Goal: Task Accomplishment & Management: Complete application form

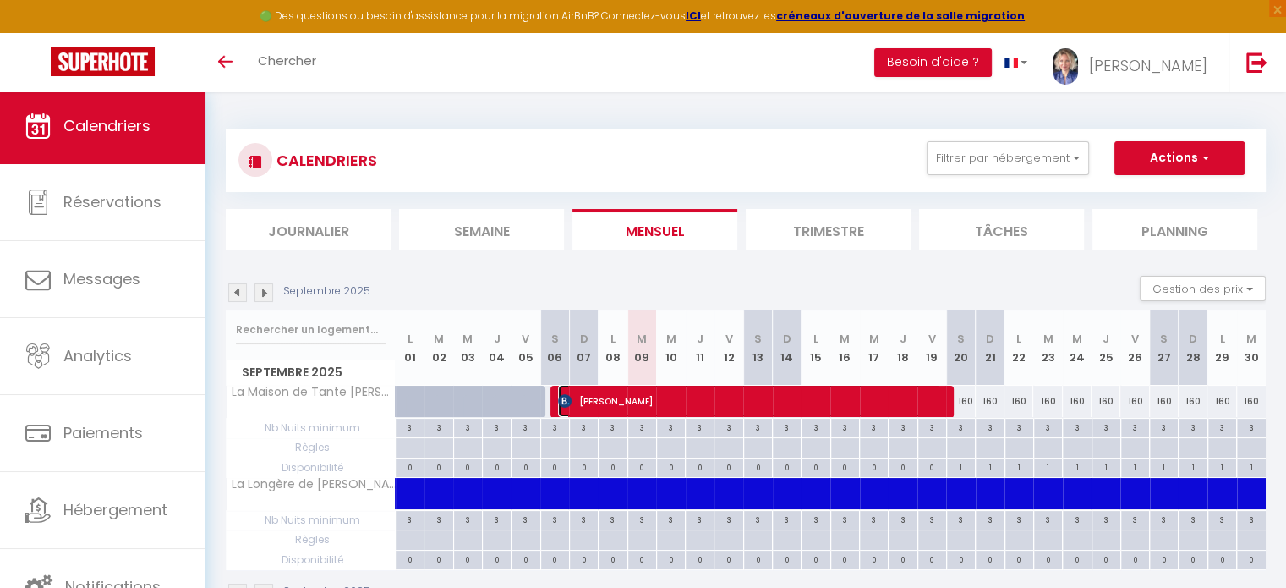
click at [675, 394] on span "[PERSON_NAME]" at bounding box center [749, 401] width 383 height 32
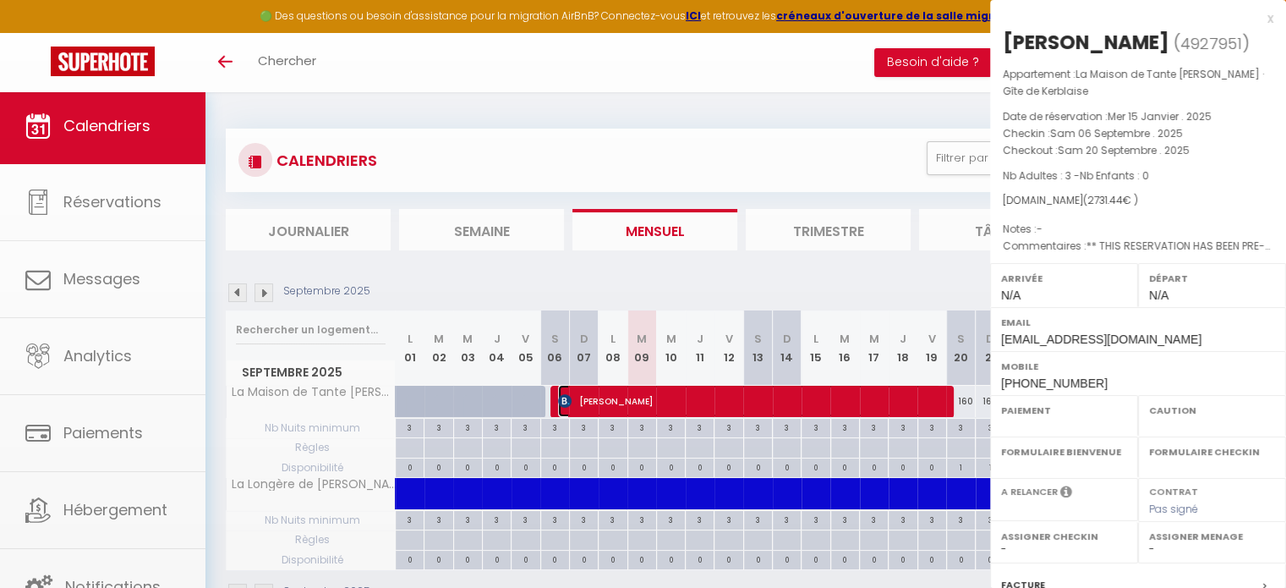
select select "OK"
select select "0"
select select "1"
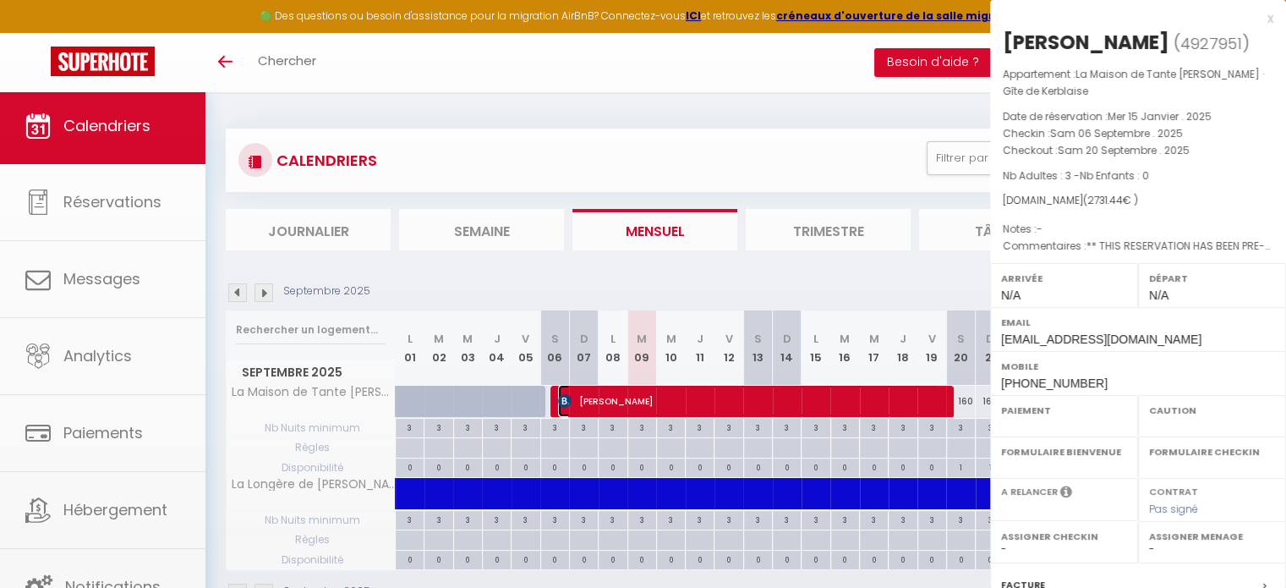
select select
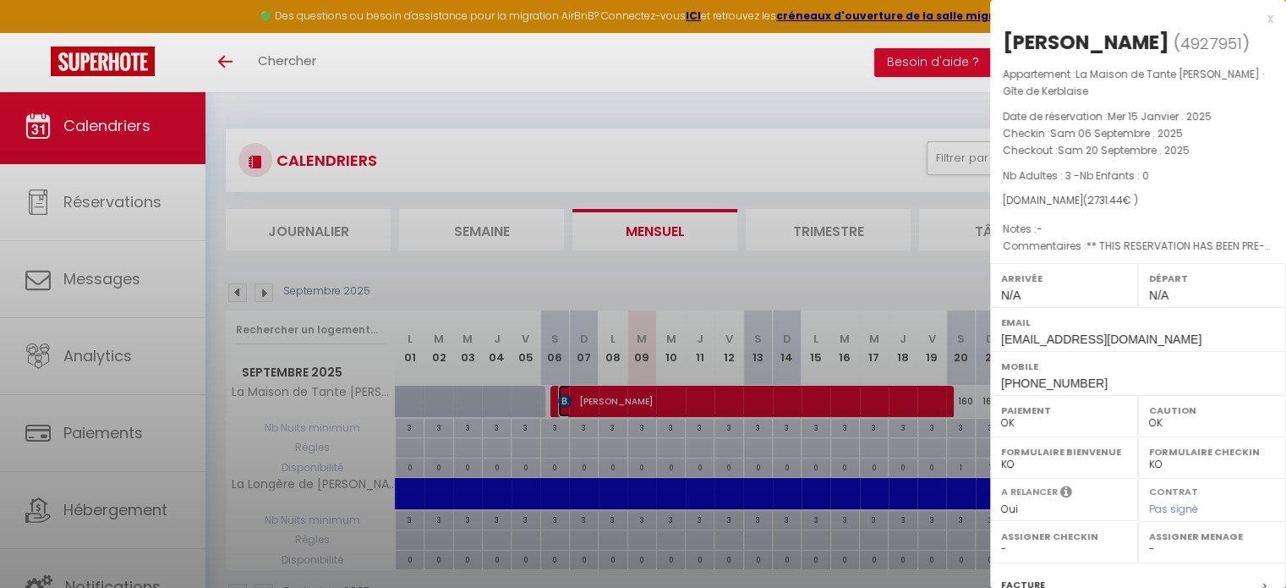
select select "25796"
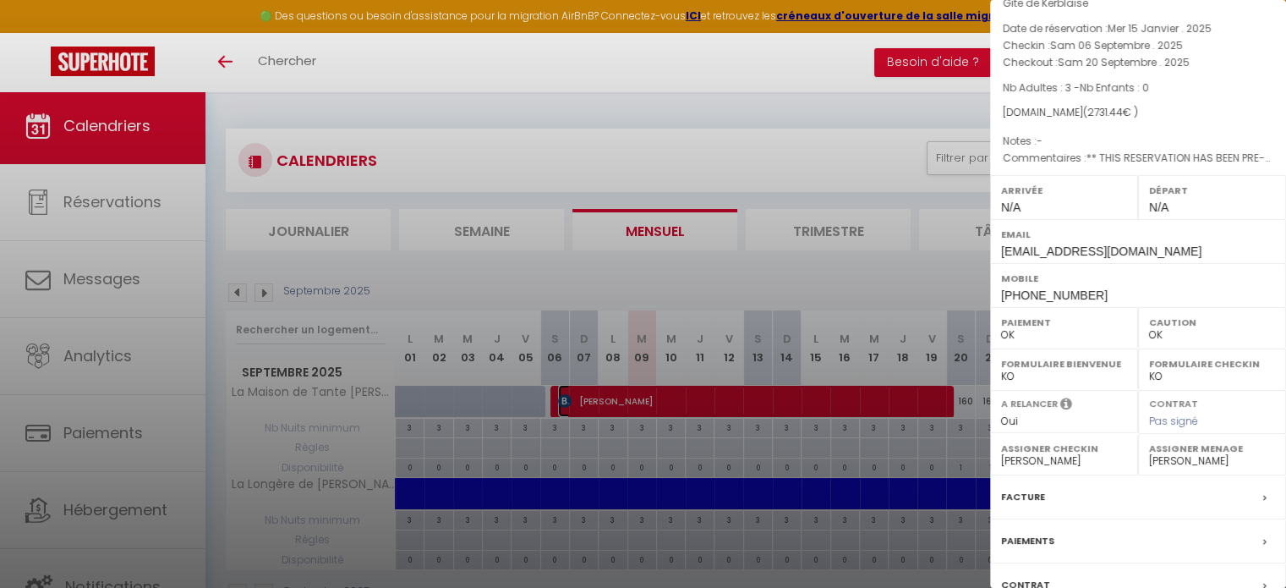
scroll to position [214, 0]
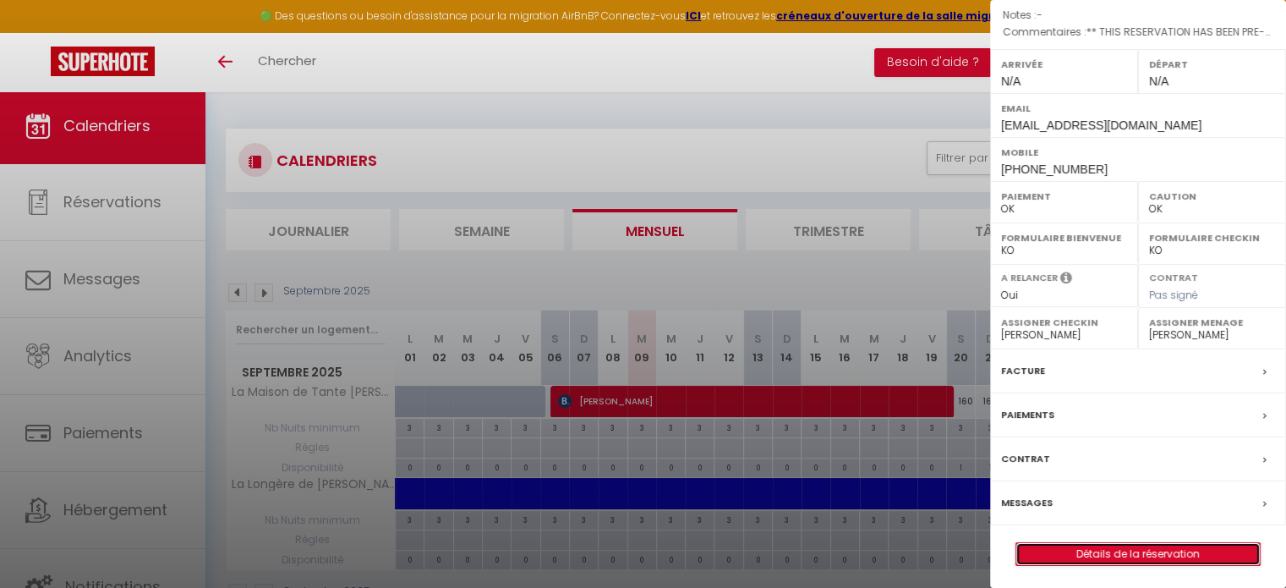
click at [1152, 547] on link "Détails de la réservation" at bounding box center [1138, 554] width 244 height 22
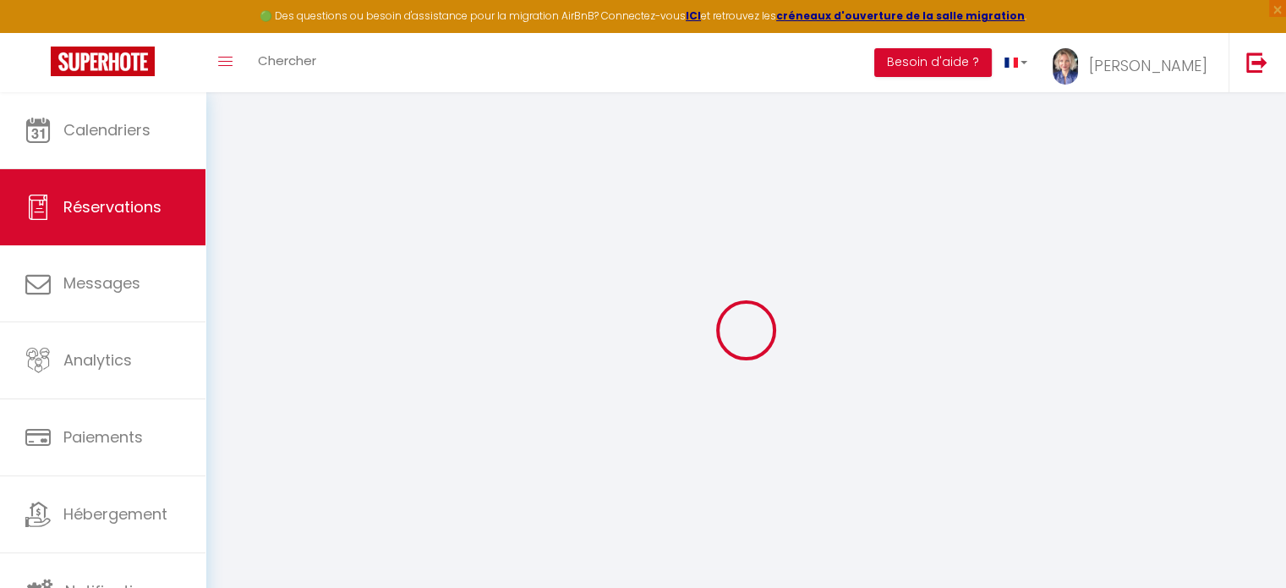
type input "Susanne"
type input "Jänsch"
type input "sjansc.499970@guest.booking.com"
type input "+491752226713"
select select "DE"
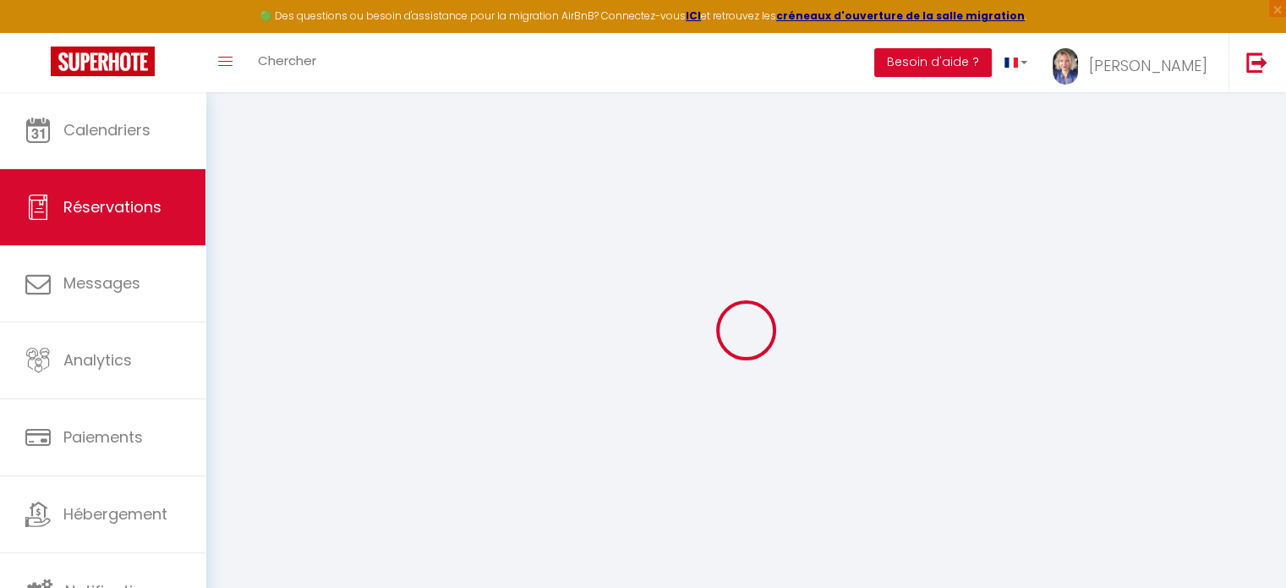
type input "401.4"
type input "38.24"
select select "17511"
select select "1"
select select
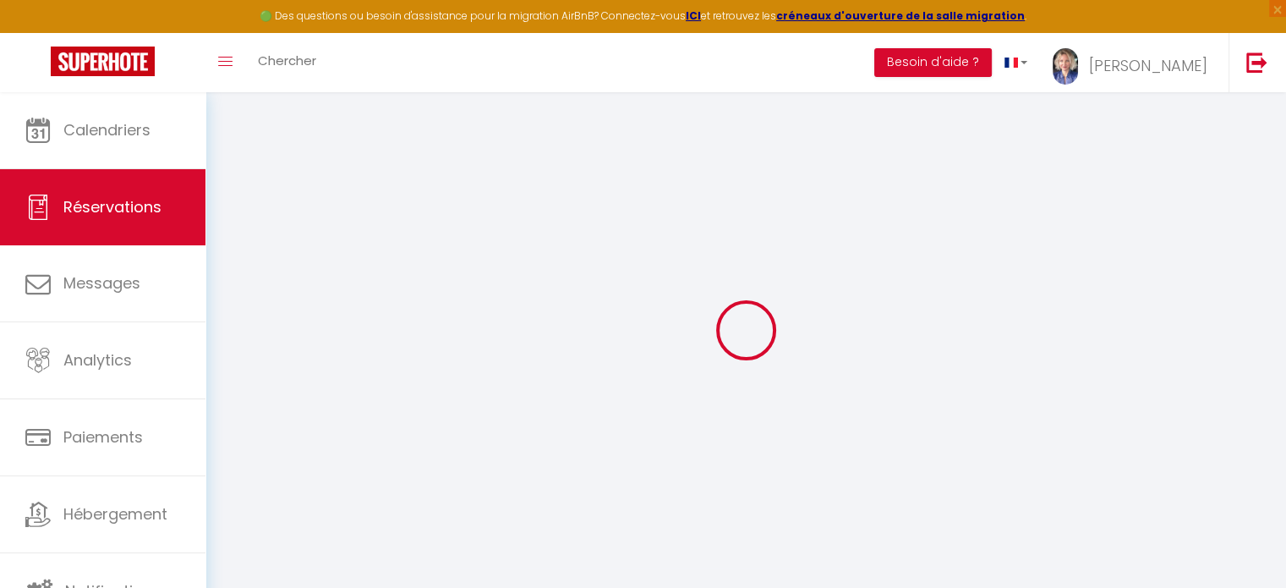
select select
type input "3"
select select "12"
select select "15"
type input "2576"
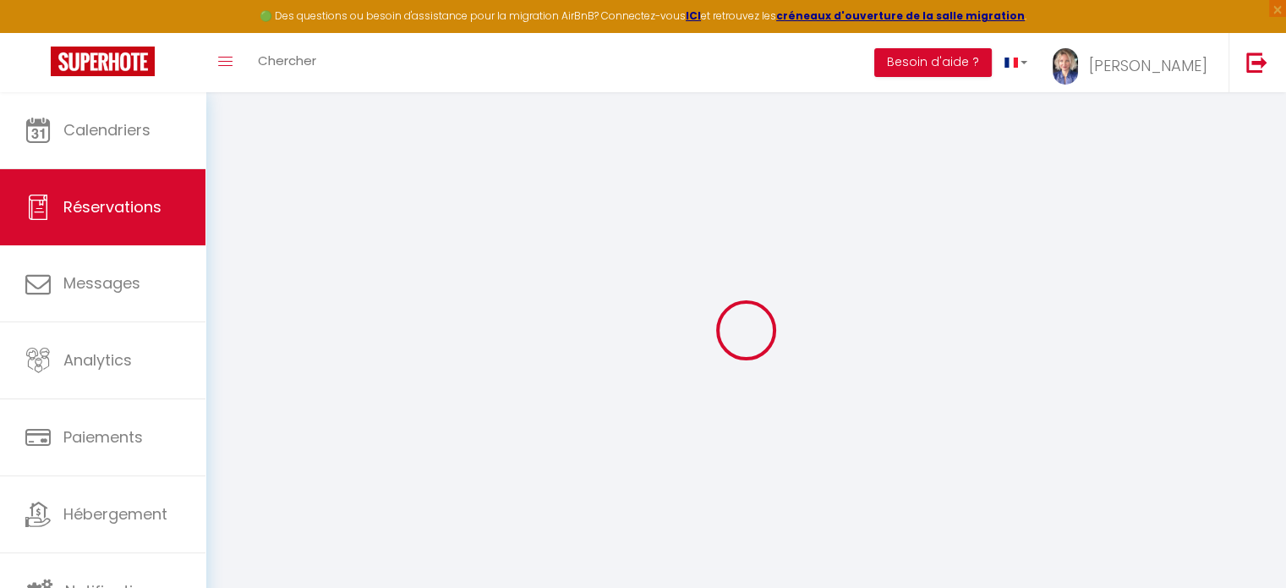
checkbox input "false"
type input "0"
select select "2"
type input "100"
type input "0"
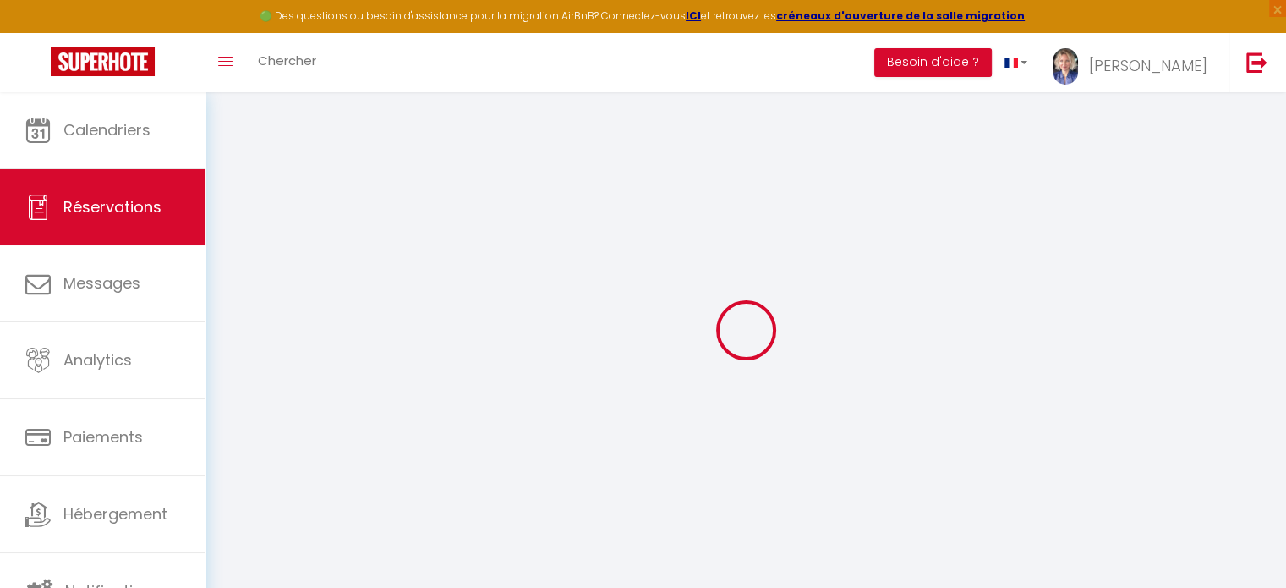
type input "0"
select select
checkbox input "false"
select select
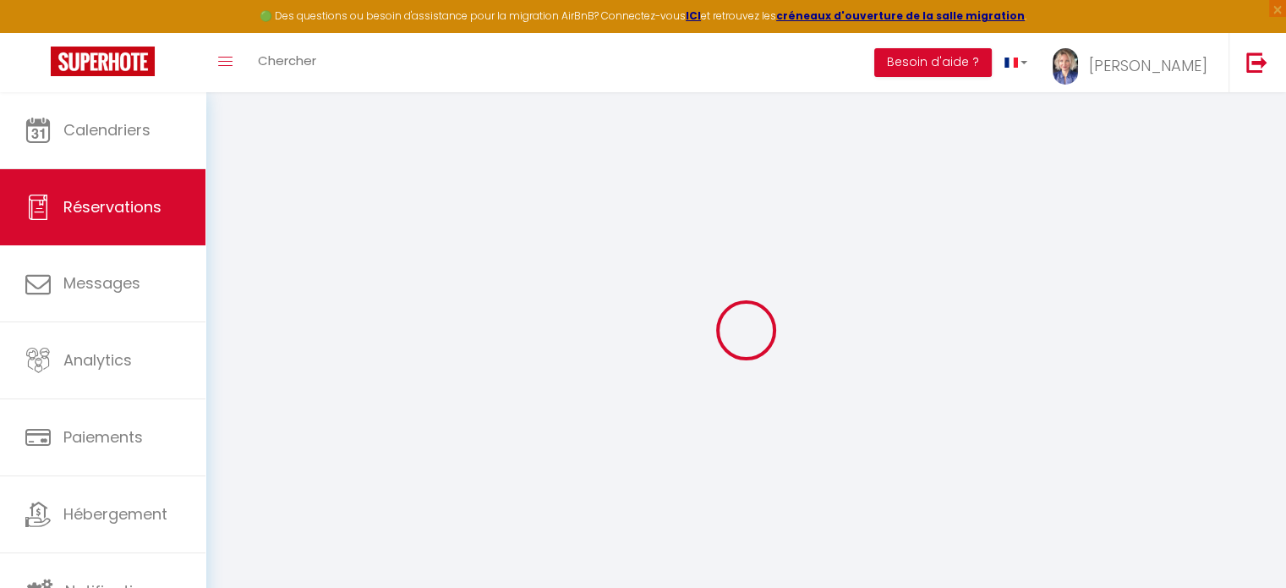
select select
checkbox input "false"
select select
checkbox input "false"
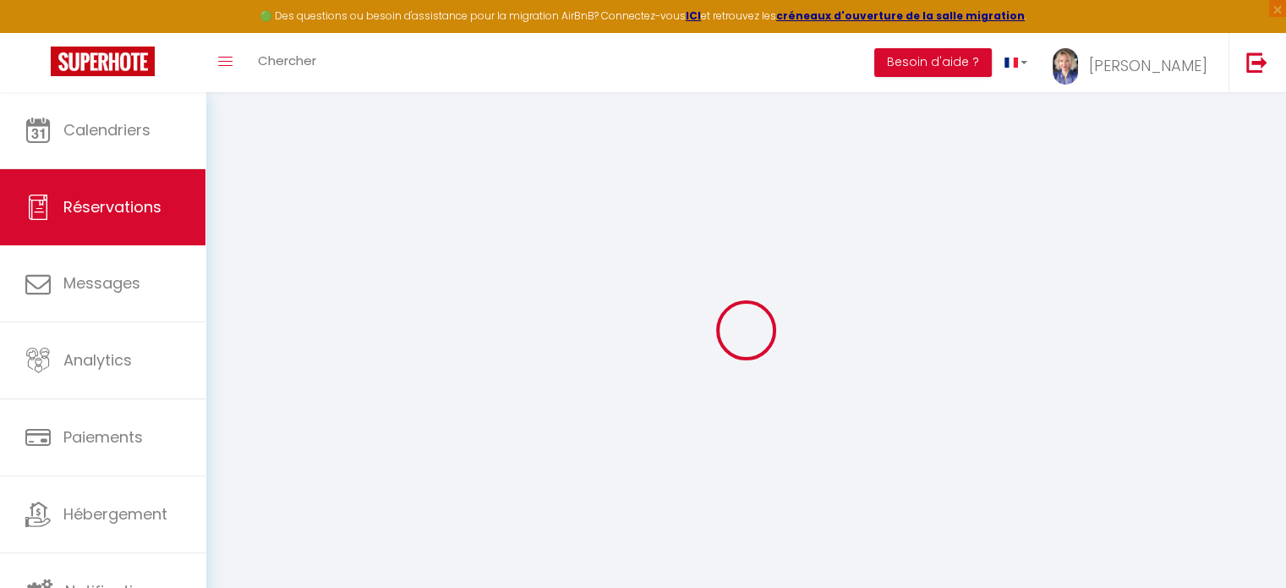
type textarea "** THIS RESERVATION HAS BEEN PRE-PAID ** BOOKING NOTE : Payment charge is EUR 3…"
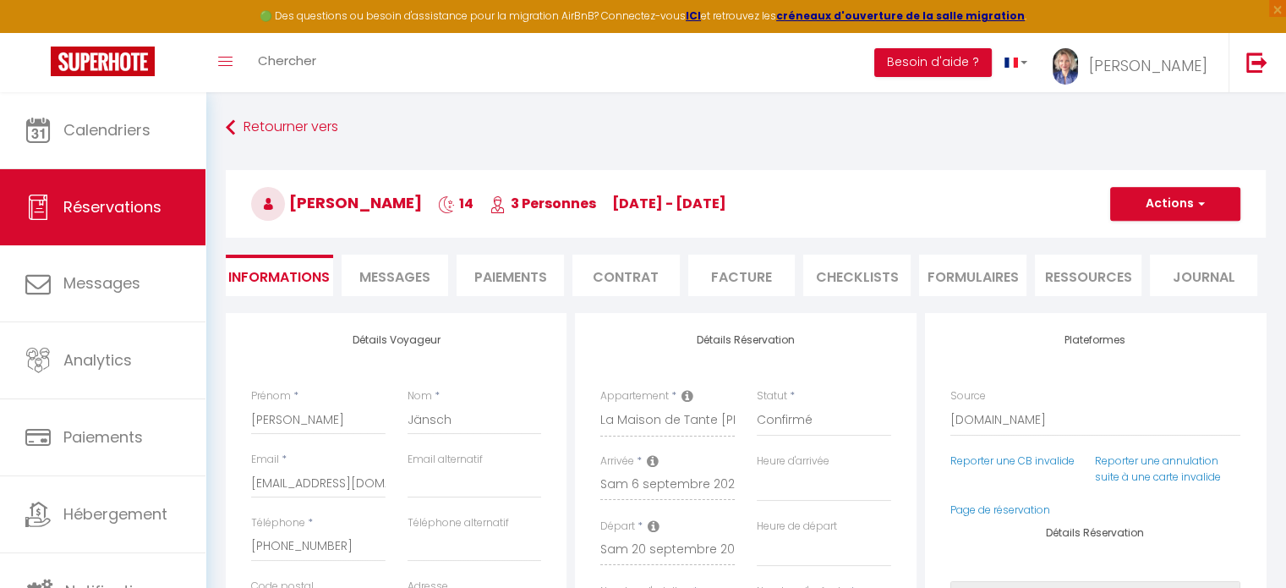
type input "100"
type input "55.44"
select select
checkbox input "false"
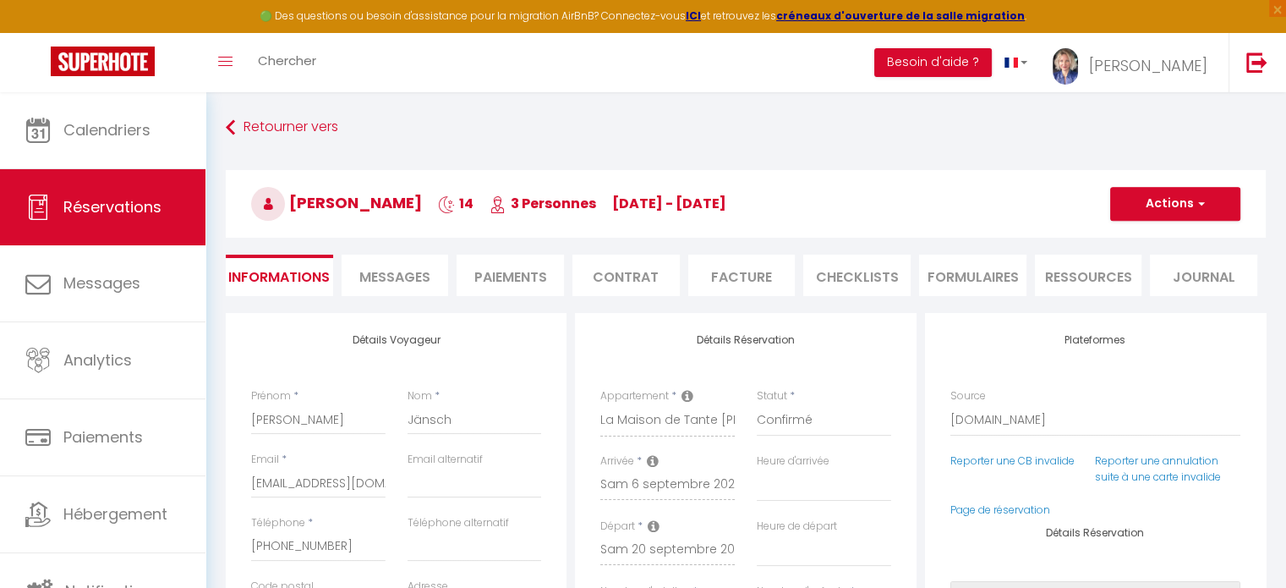
select select
click at [397, 283] on span "Messages" at bounding box center [394, 276] width 71 height 19
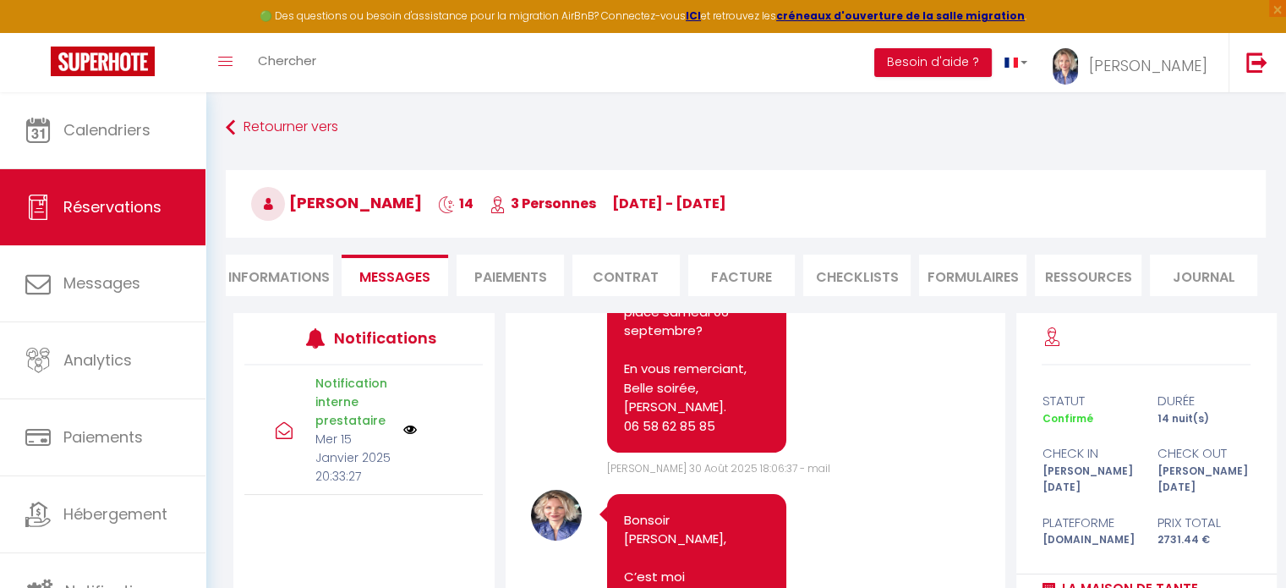
scroll to position [592, 0]
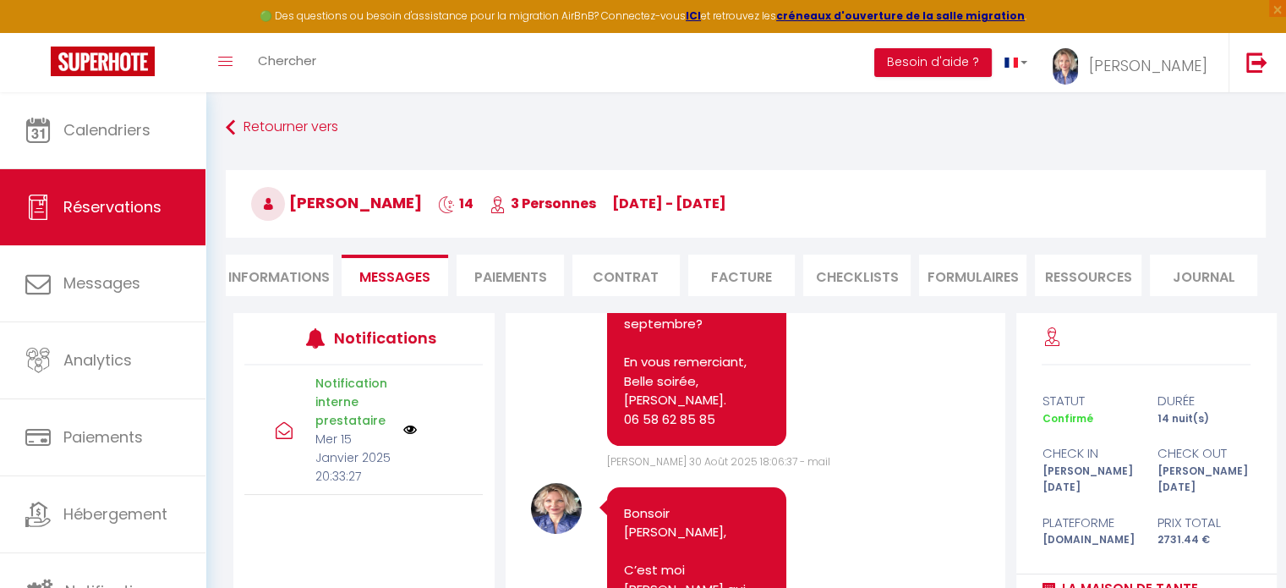
click at [289, 276] on li "Informations" at bounding box center [279, 274] width 107 height 41
select select
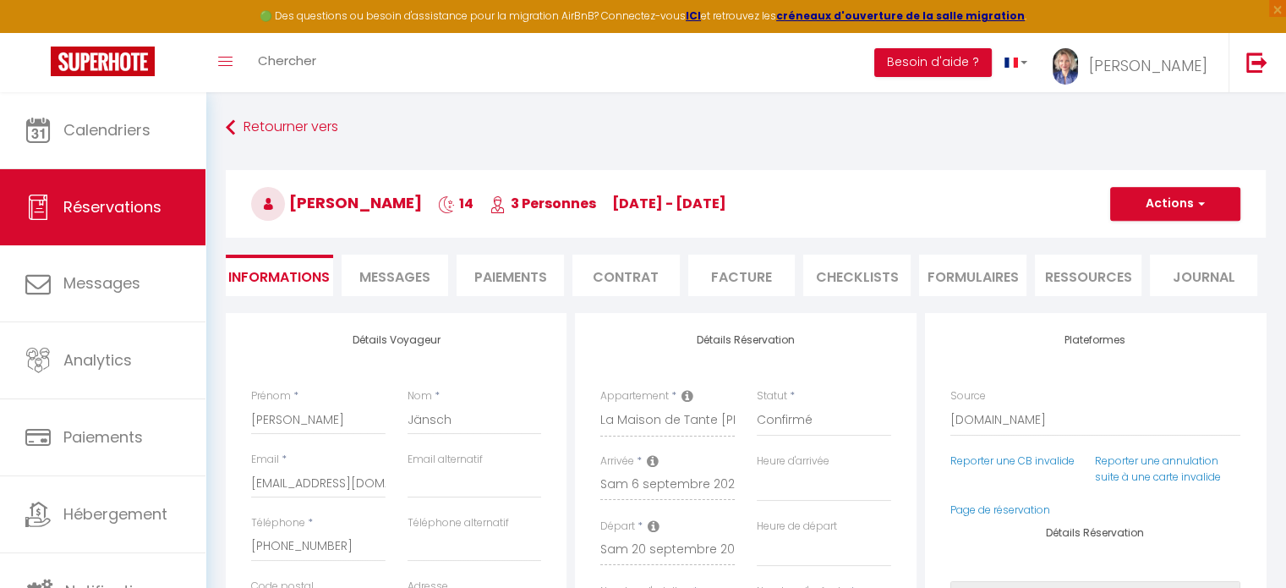
click at [424, 278] on span "Messages" at bounding box center [394, 276] width 71 height 19
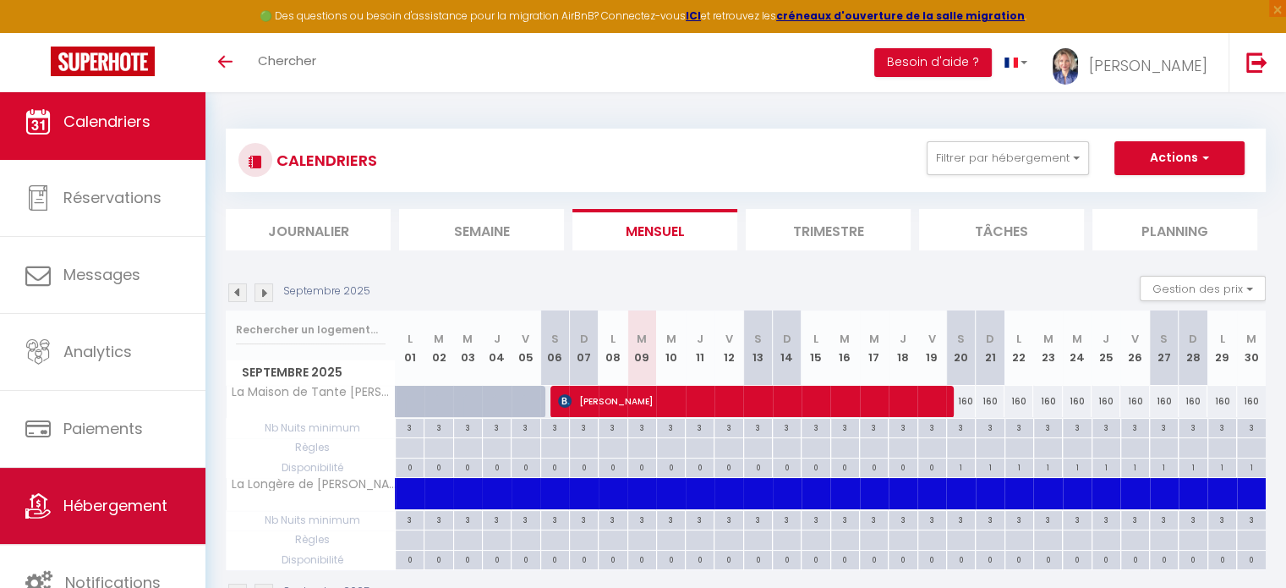
scroll to position [4, 0]
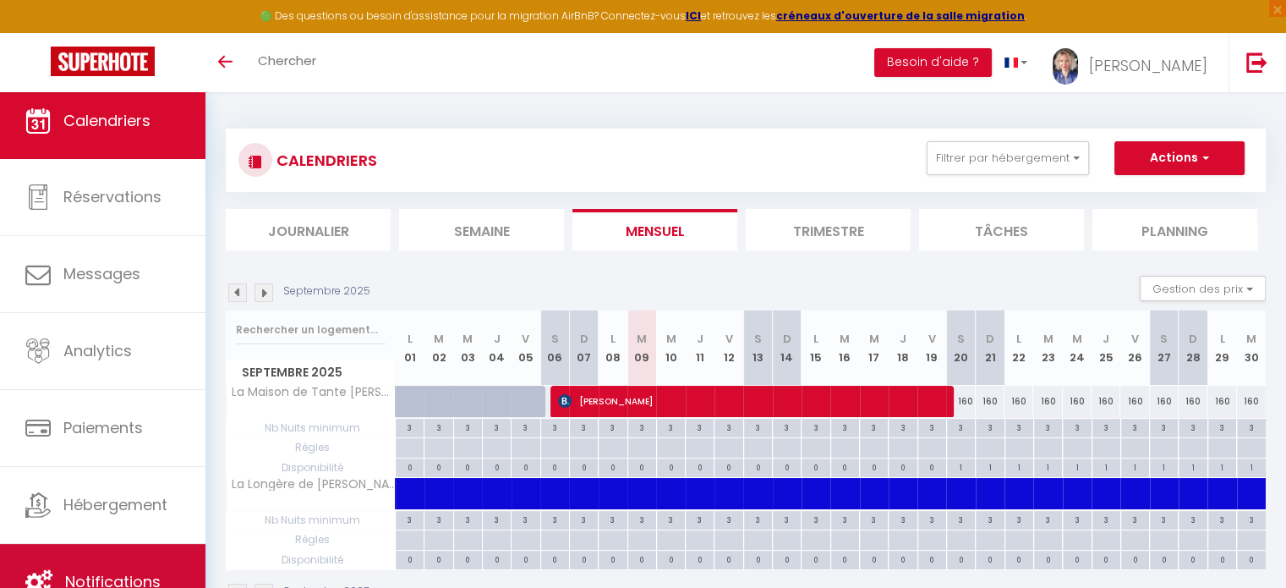
click at [127, 574] on span "Notifications" at bounding box center [113, 581] width 96 height 21
